Goal: Task Accomplishment & Management: Manage account settings

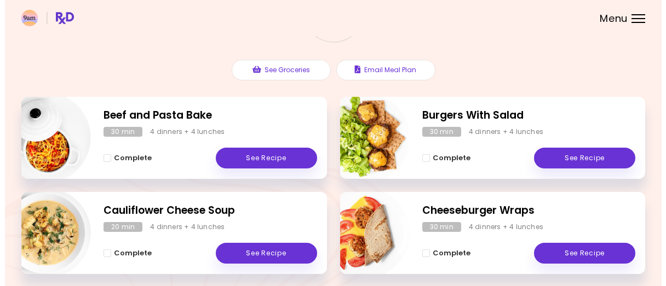
scroll to position [164, 0]
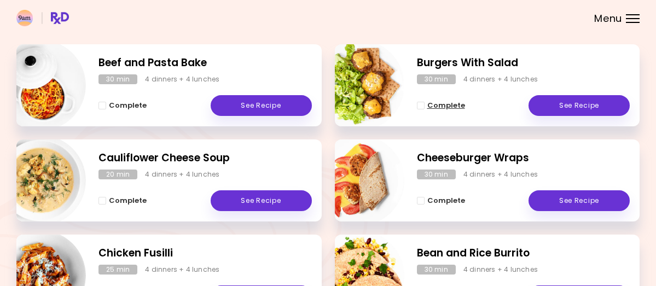
click at [422, 109] on span "Complete - Burgers With Salad" at bounding box center [421, 106] width 8 height 8
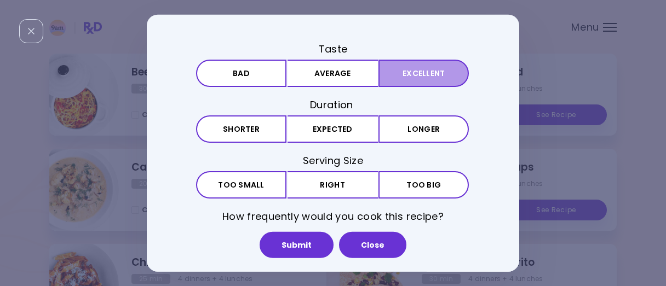
click at [388, 73] on button "Excellent" at bounding box center [423, 72] width 90 height 27
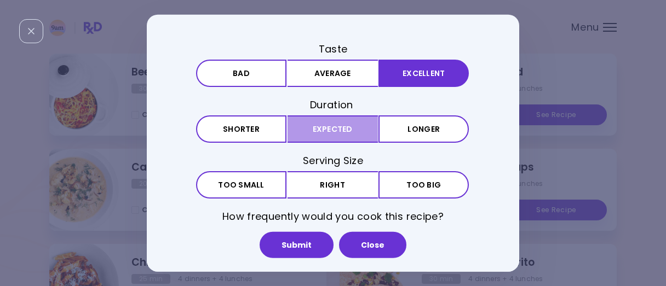
click at [316, 125] on button "Expected" at bounding box center [332, 129] width 90 height 27
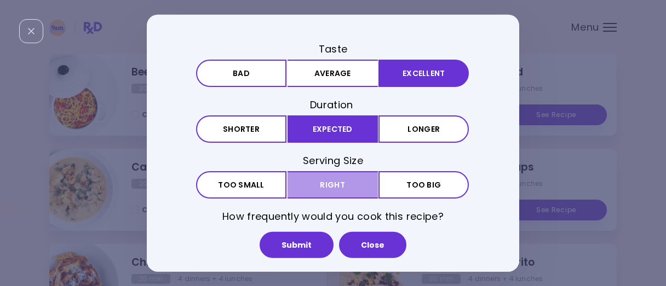
click at [336, 184] on button "Right" at bounding box center [332, 184] width 90 height 27
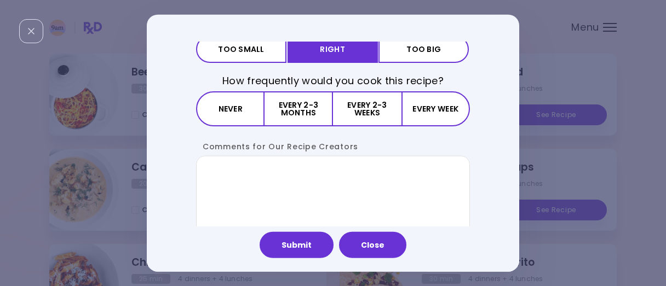
scroll to position [150, 0]
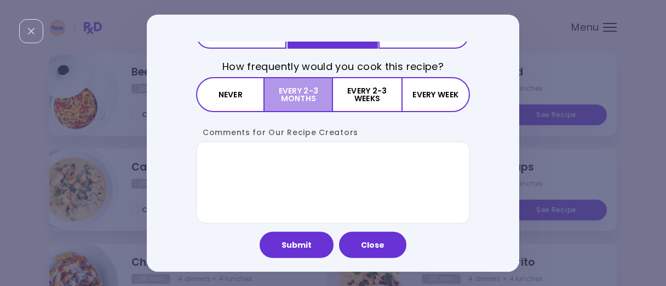
click at [287, 93] on button "Every 2-3 months" at bounding box center [298, 94] width 68 height 35
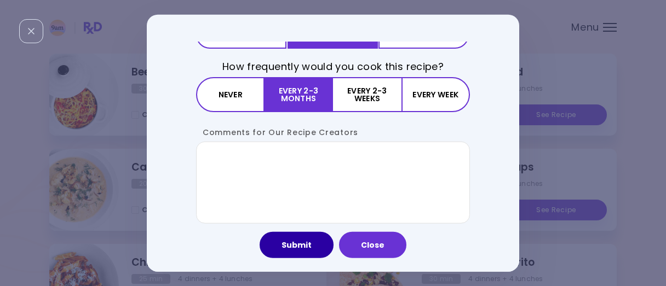
click at [319, 249] on button "Submit" at bounding box center [297, 245] width 74 height 26
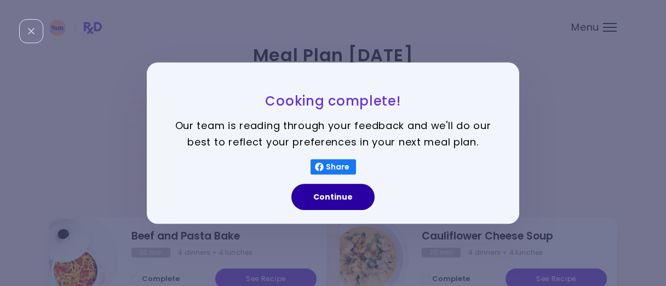
click at [341, 193] on button "Continue" at bounding box center [332, 197] width 83 height 26
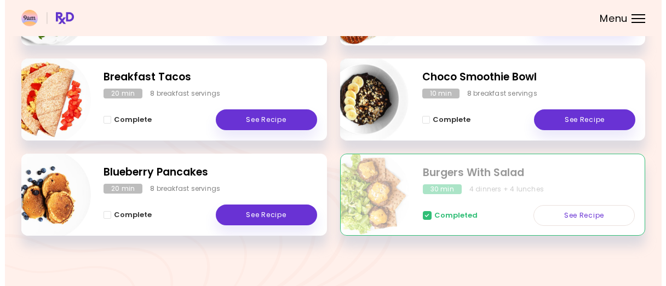
scroll to position [547, 0]
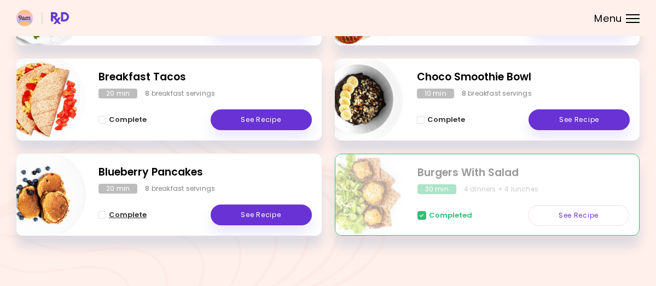
click at [139, 209] on button "Complete" at bounding box center [123, 215] width 48 height 13
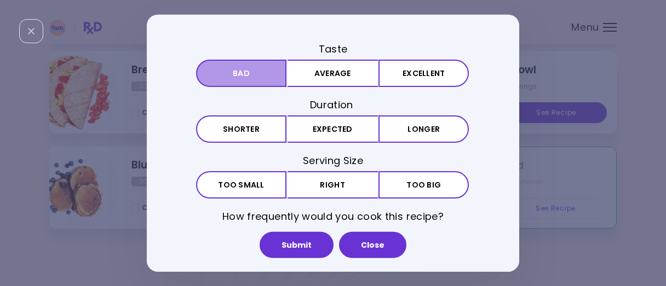
click at [240, 69] on button "Bad" at bounding box center [241, 72] width 90 height 27
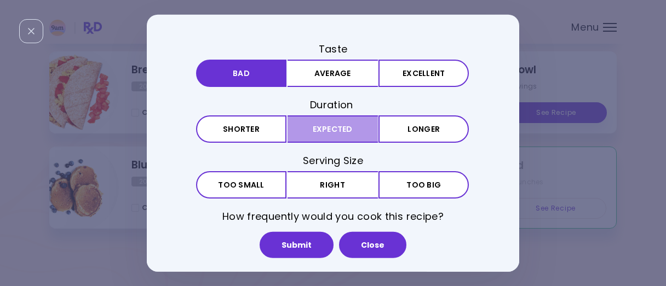
click at [360, 129] on button "Expected" at bounding box center [332, 129] width 90 height 27
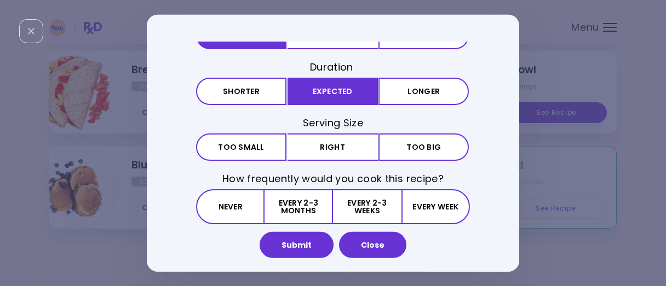
scroll to position [55, 0]
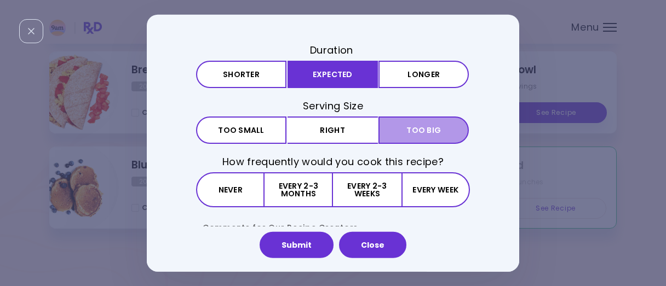
click at [396, 125] on button "Big Too big" at bounding box center [423, 130] width 90 height 27
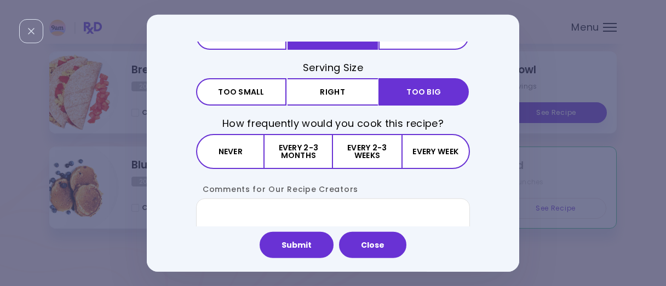
scroll to position [109, 0]
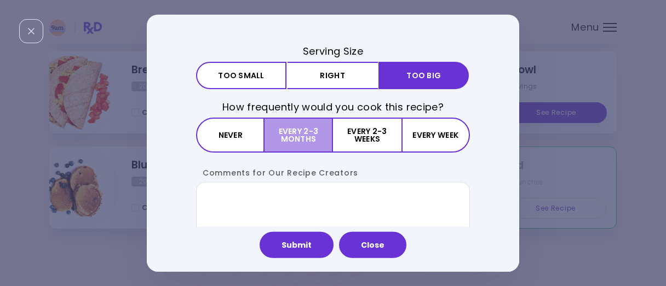
click at [315, 145] on button "Every 2-3 months" at bounding box center [298, 135] width 68 height 35
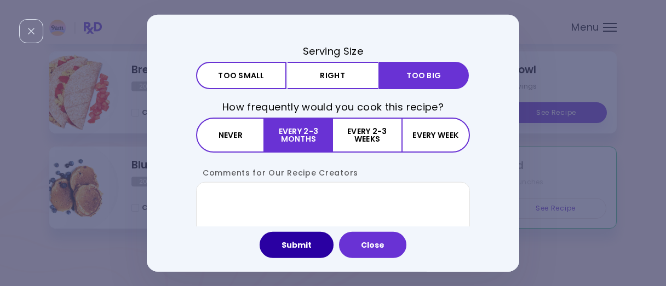
click at [295, 249] on button "Submit" at bounding box center [297, 245] width 74 height 26
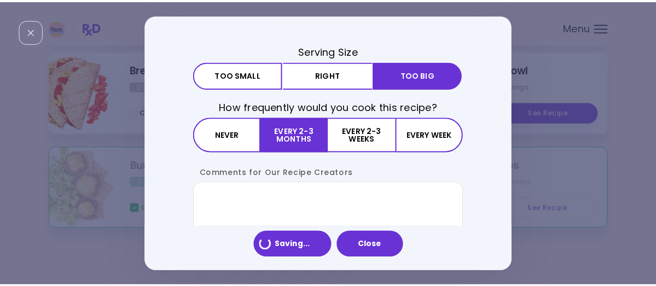
scroll to position [0, 0]
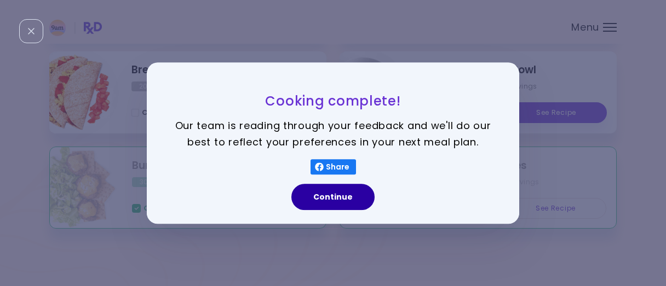
click at [328, 201] on button "Continue" at bounding box center [332, 197] width 83 height 26
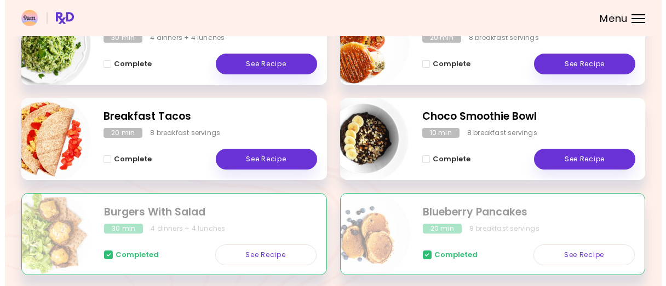
scroll to position [493, 0]
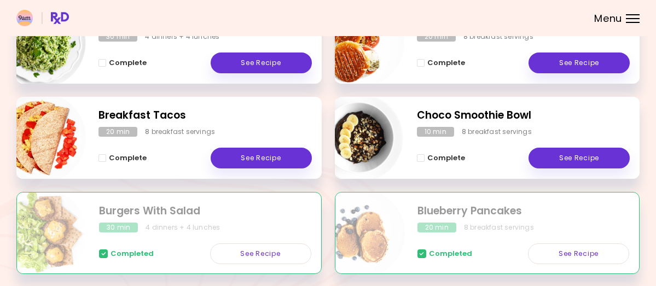
click at [429, 124] on h2 "Choco Smoothie Bowl" at bounding box center [524, 116] width 214 height 16
click at [378, 137] on img "Info - Choco Smoothie Bowl" at bounding box center [359, 138] width 91 height 91
select select "*"
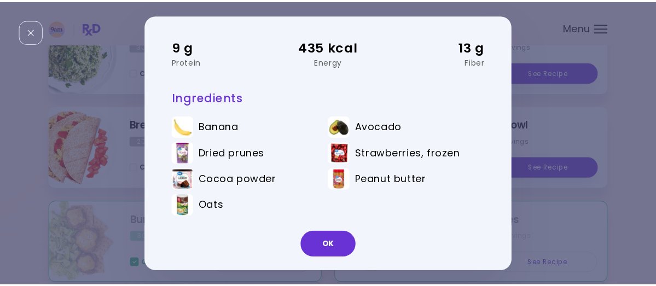
scroll to position [0, 0]
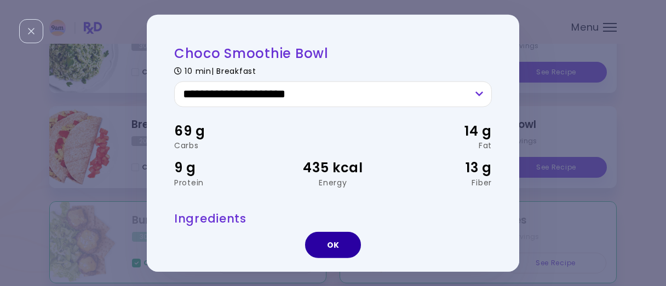
click at [318, 241] on button "OK" at bounding box center [333, 245] width 56 height 26
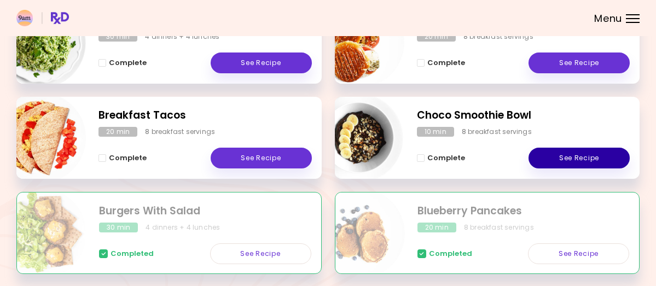
click at [541, 163] on link "See Recipe" at bounding box center [579, 158] width 101 height 21
